Goal: Information Seeking & Learning: Learn about a topic

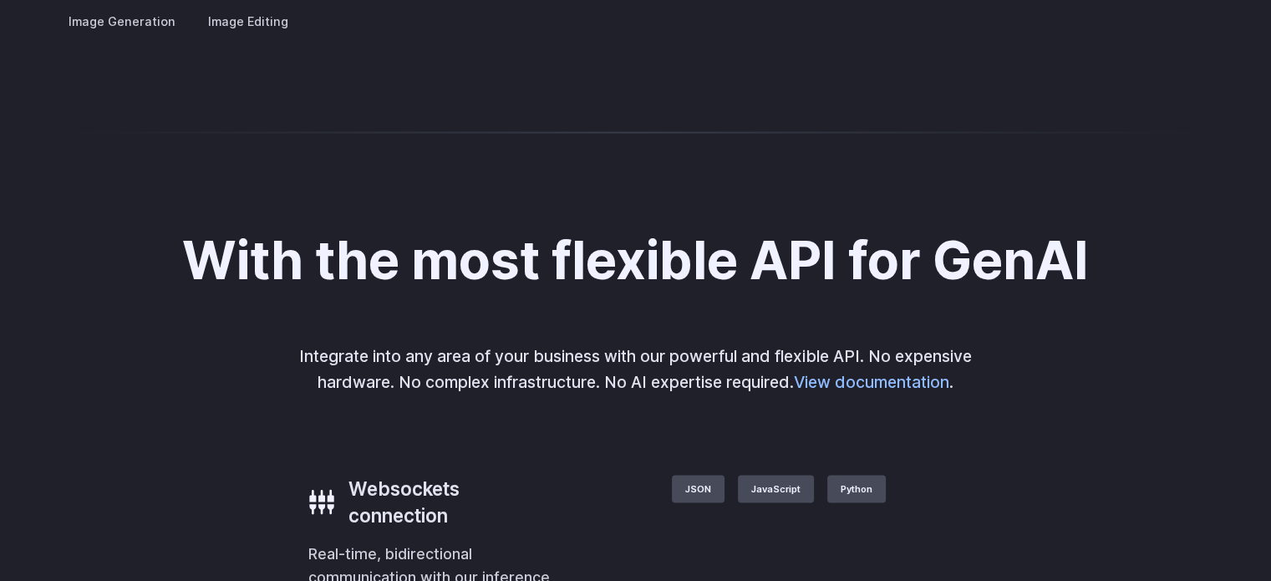
scroll to position [3365, 0]
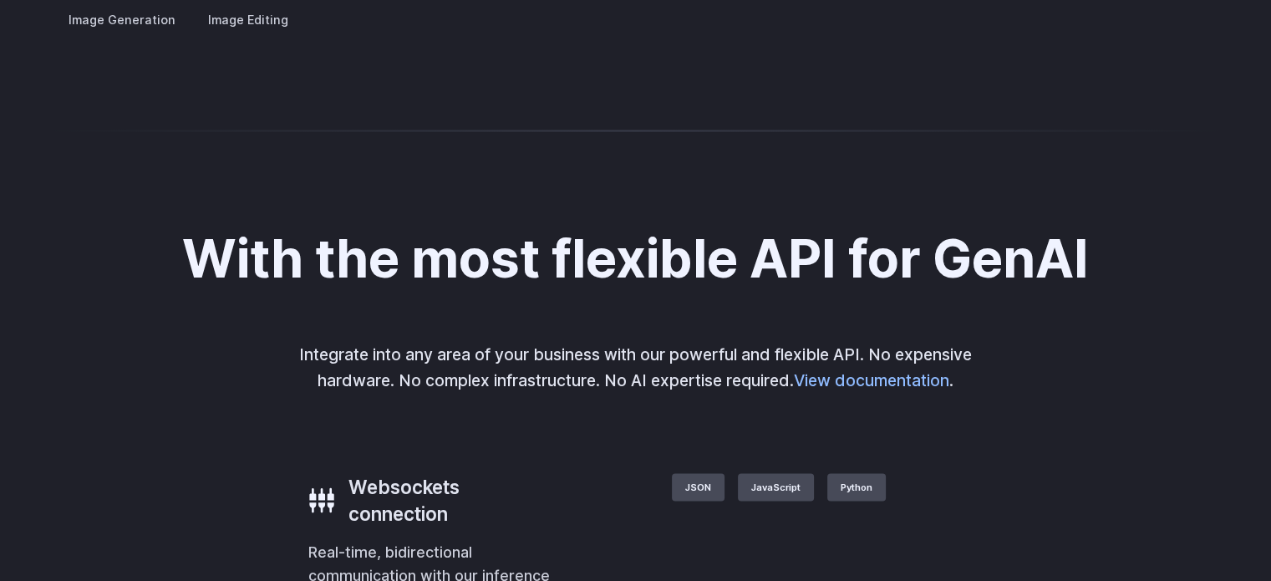
click at [0, 0] on button "Go to 1 of 4" at bounding box center [0, 0] width 0 height 0
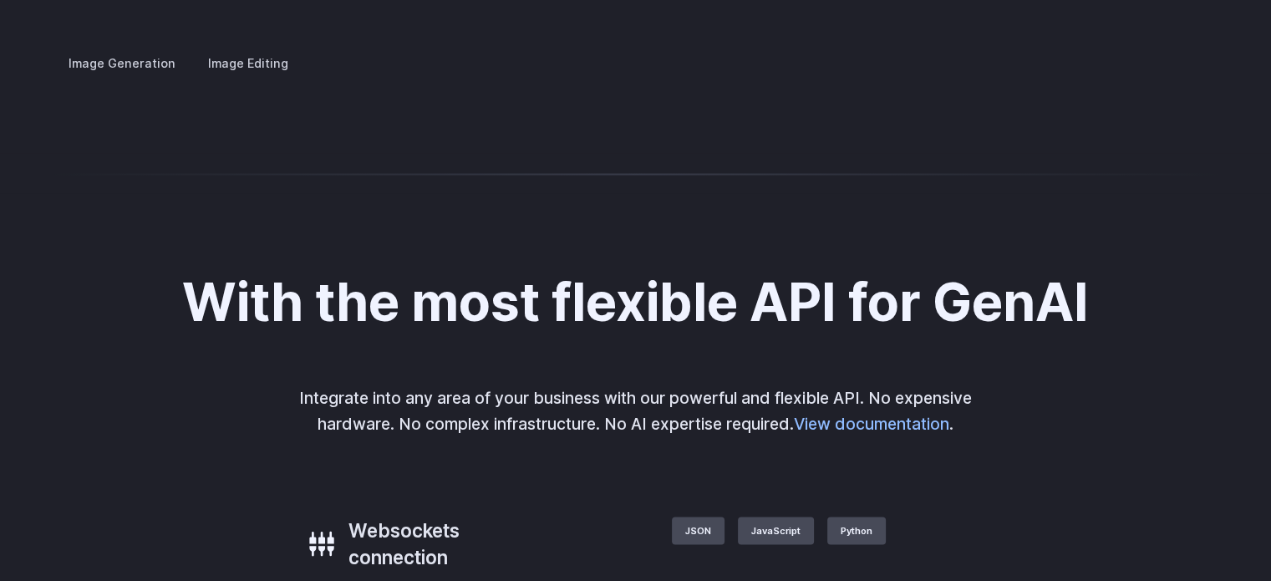
scroll to position [3320, 0]
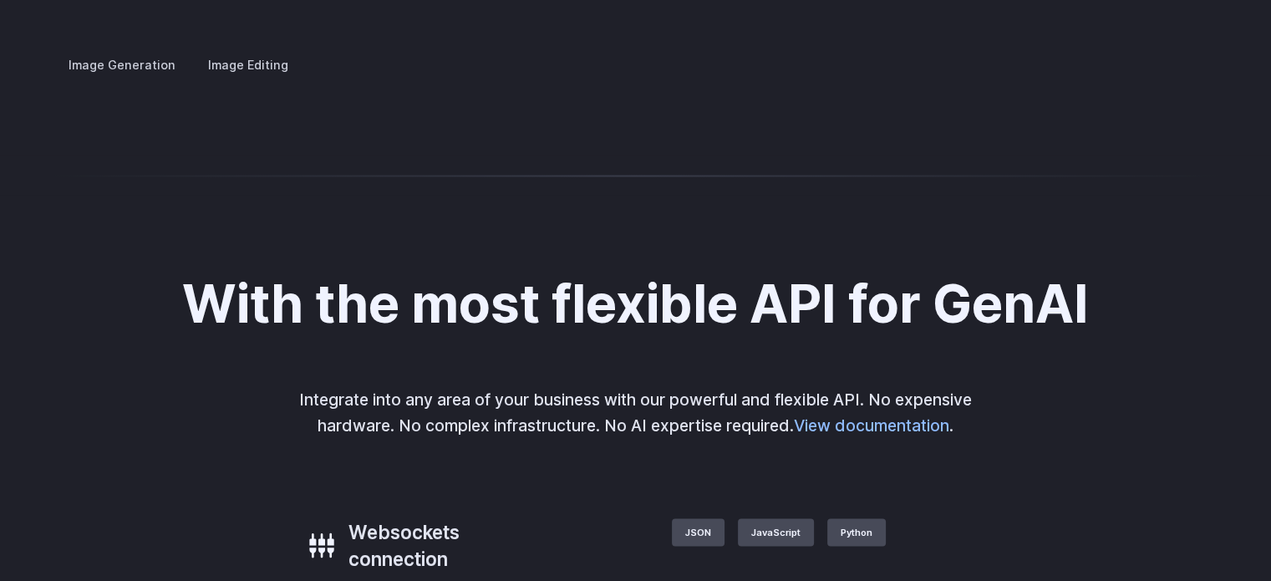
click at [0, 0] on div at bounding box center [0, 0] width 0 height 0
click at [0, 0] on button "Go to 4 of 4" at bounding box center [0, 0] width 0 height 0
click at [0, 0] on button "Go to 3 of 4" at bounding box center [0, 0] width 0 height 0
click at [0, 0] on button "Go to 2 of 4" at bounding box center [0, 0] width 0 height 0
click at [0, 0] on button "Go to 1 of 4" at bounding box center [0, 0] width 0 height 0
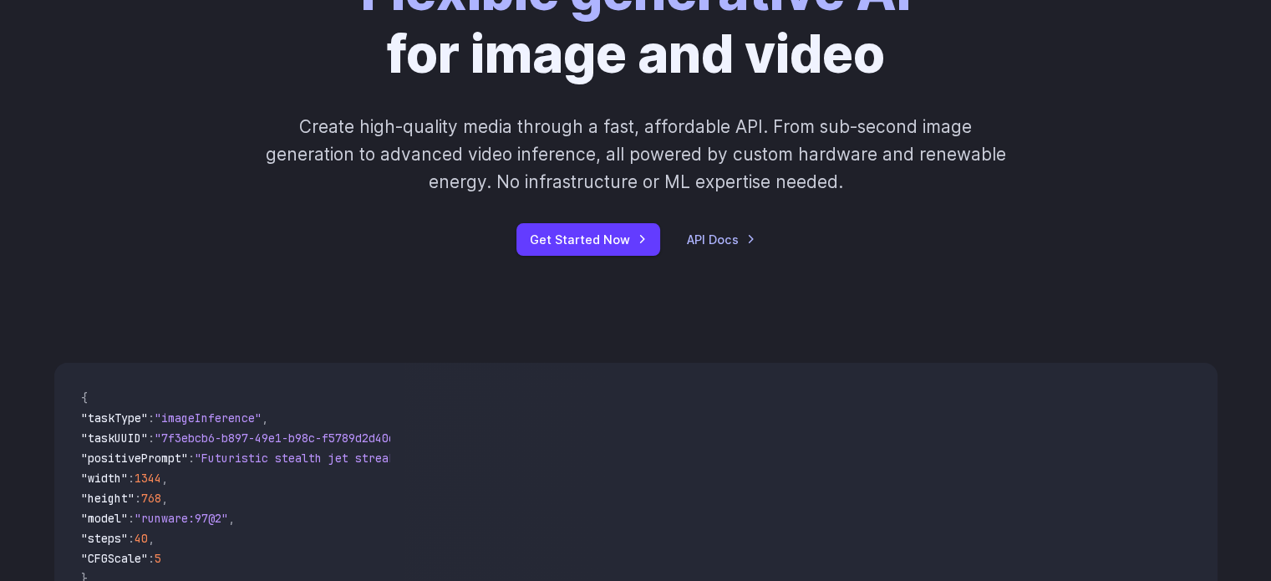
scroll to position [0, 0]
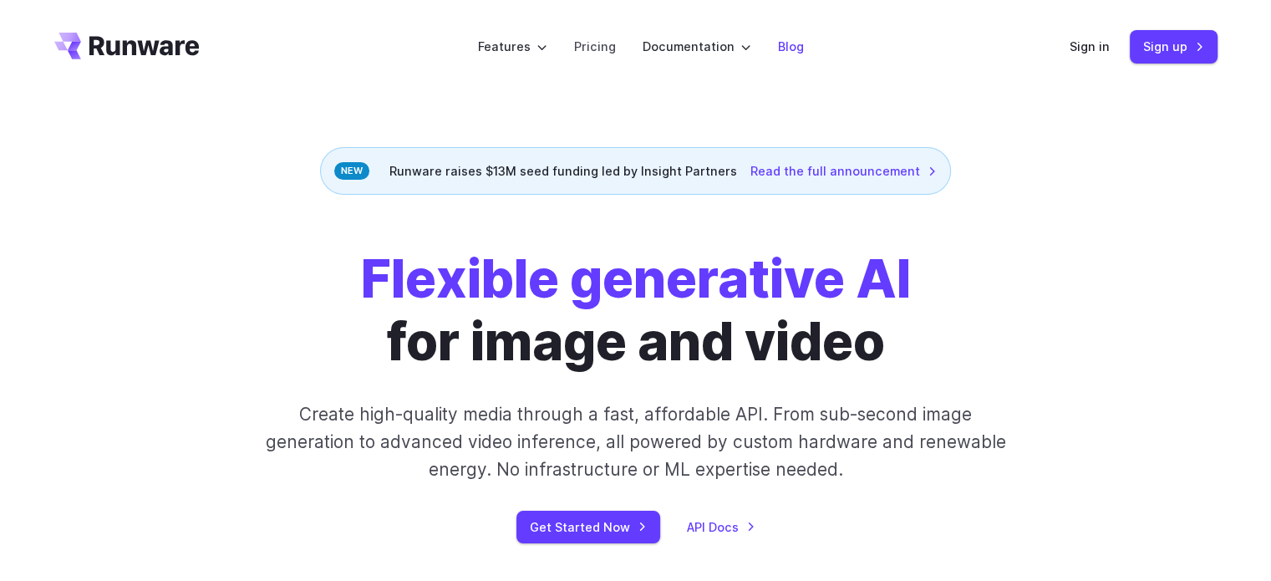
click at [799, 55] on link "Blog" at bounding box center [791, 46] width 26 height 19
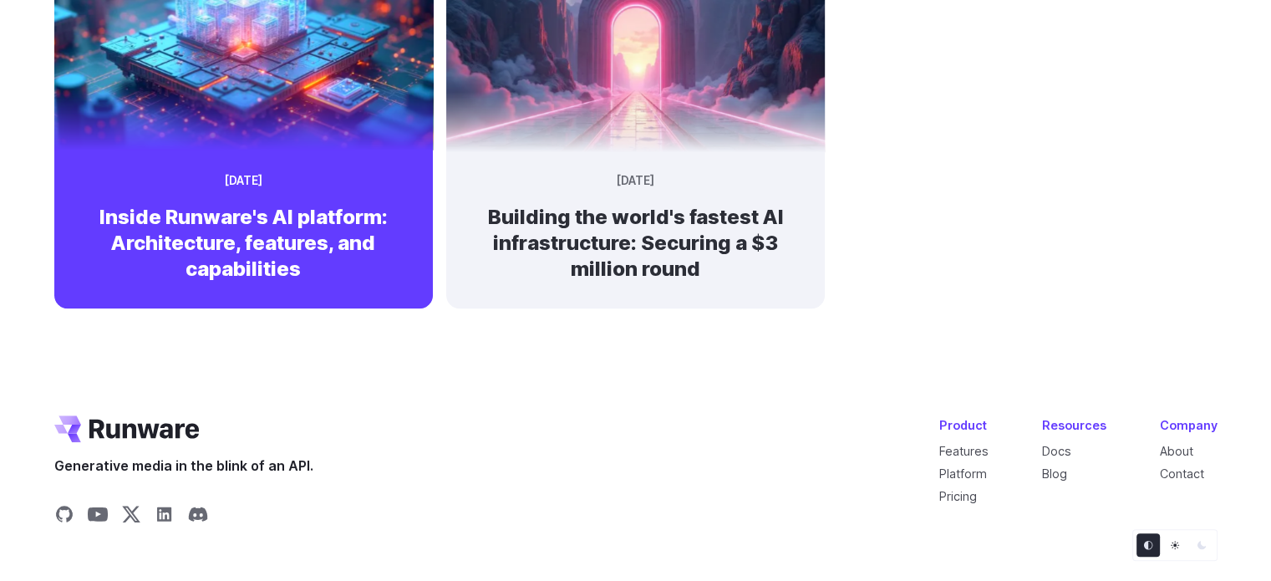
scroll to position [1383, 0]
